Goal: Task Accomplishment & Management: Use online tool/utility

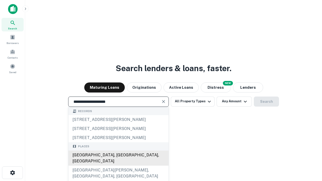
click at [118, 166] on div "[GEOGRAPHIC_DATA], [GEOGRAPHIC_DATA], [GEOGRAPHIC_DATA]" at bounding box center [118, 158] width 100 height 15
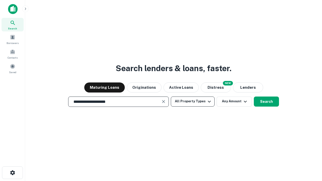
type input "**********"
click at [192, 101] on button "All Property Types" at bounding box center [193, 101] width 44 height 10
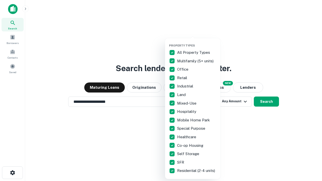
click at [196, 42] on button "button" at bounding box center [196, 42] width 55 height 0
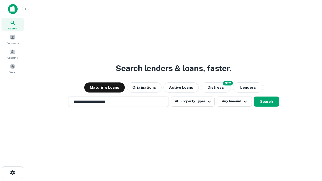
scroll to position [3, 61]
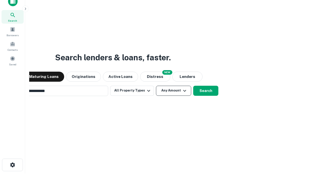
click at [156, 86] on button "Any Amount" at bounding box center [173, 91] width 35 height 10
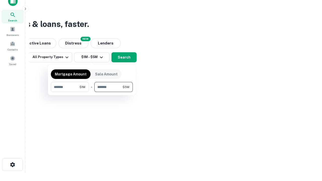
type input "*******"
click at [92, 92] on button "button" at bounding box center [92, 92] width 82 height 0
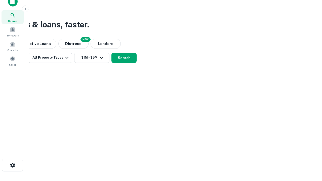
scroll to position [3, 93]
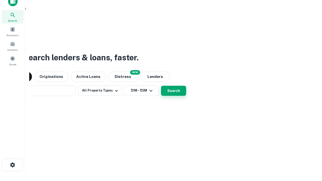
click at [161, 86] on button "Search" at bounding box center [173, 91] width 25 height 10
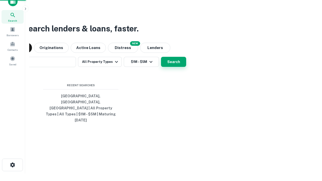
scroll to position [13, 142]
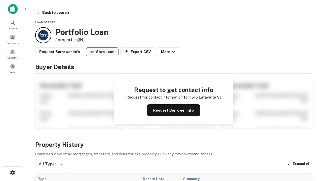
click at [102, 52] on button "Save Loan" at bounding box center [102, 51] width 32 height 9
click at [103, 52] on button "Save Loan" at bounding box center [102, 51] width 32 height 9
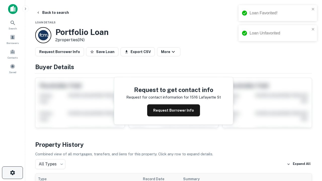
click at [12, 173] on icon "button" at bounding box center [13, 173] width 6 height 6
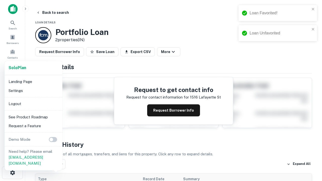
click at [33, 104] on li "Logout" at bounding box center [34, 103] width 54 height 9
